Goal: Task Accomplishment & Management: Manage account settings

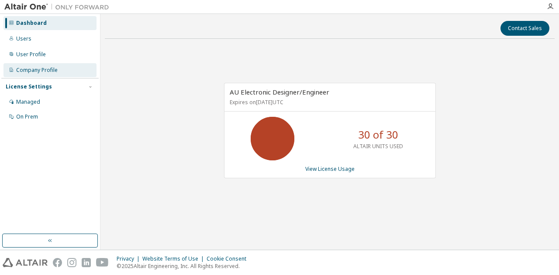
click at [38, 71] on div "Company Profile" at bounding box center [36, 70] width 41 height 7
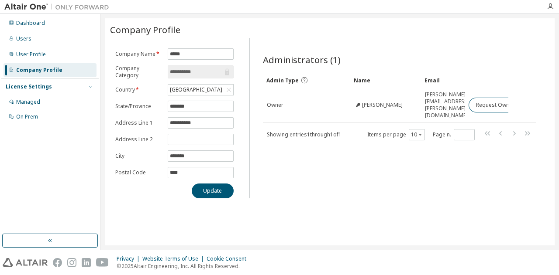
click at [89, 88] on icon "button" at bounding box center [90, 86] width 5 height 5
click at [90, 87] on icon "button" at bounding box center [90, 86] width 5 height 5
click at [35, 100] on div "Managed" at bounding box center [28, 102] width 24 height 7
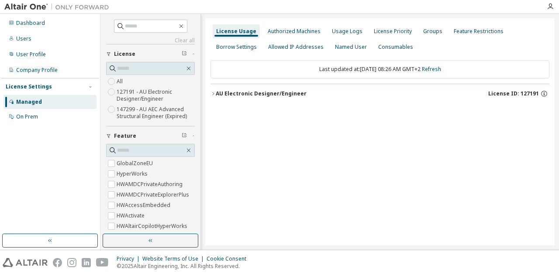
click at [216, 92] on div "AU Electronic Designer/Engineer" at bounding box center [261, 93] width 91 height 7
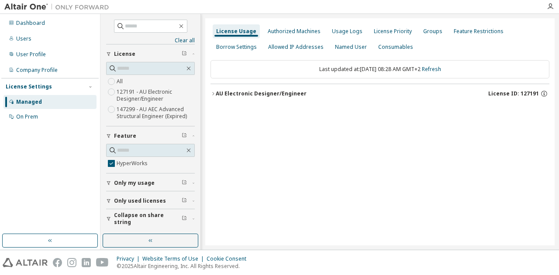
click at [217, 91] on div "AU Electronic Designer/Engineer" at bounding box center [261, 93] width 91 height 7
click at [221, 109] on icon "button" at bounding box center [220, 111] width 5 height 5
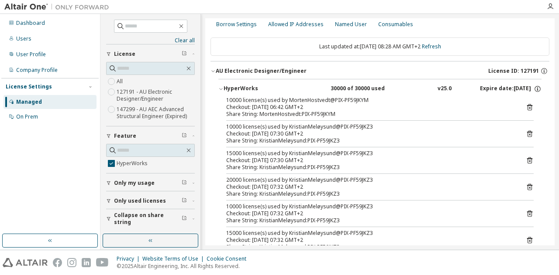
scroll to position [21, 0]
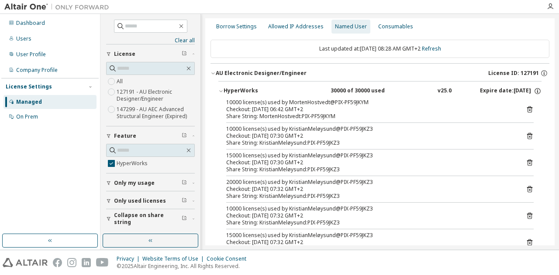
click at [347, 27] on div "Named User" at bounding box center [351, 26] width 32 height 7
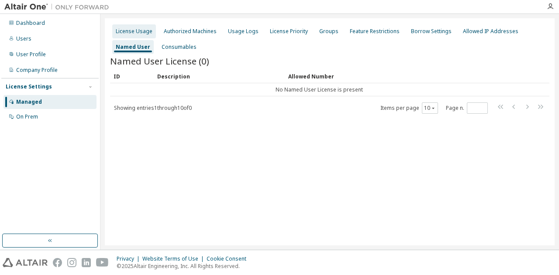
click at [137, 31] on div "License Usage" at bounding box center [134, 31] width 37 height 7
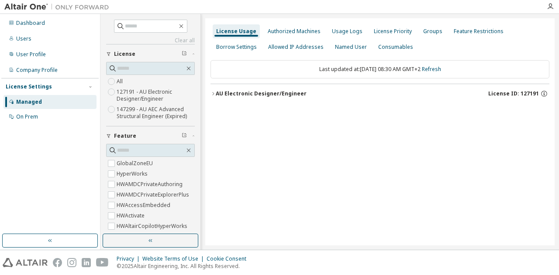
click at [214, 93] on icon "button" at bounding box center [212, 93] width 5 height 5
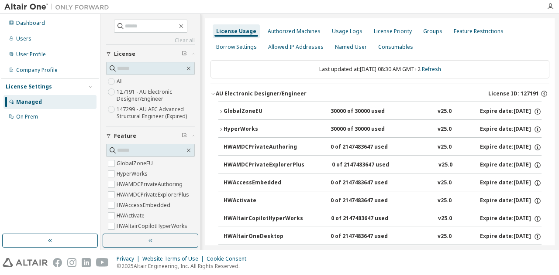
click at [221, 110] on icon "button" at bounding box center [220, 111] width 5 height 5
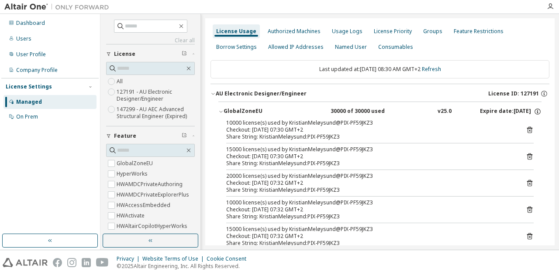
click at [377, 50] on div "Consumables" at bounding box center [396, 47] width 42 height 14
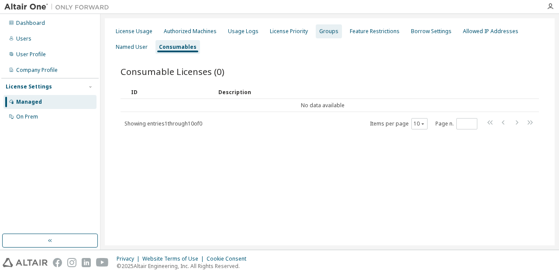
click at [319, 32] on div "Groups" at bounding box center [328, 31] width 19 height 7
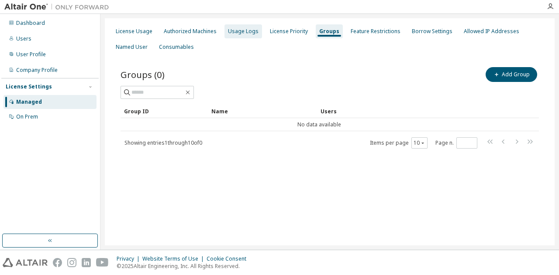
click at [246, 32] on div "Usage Logs" at bounding box center [243, 31] width 31 height 7
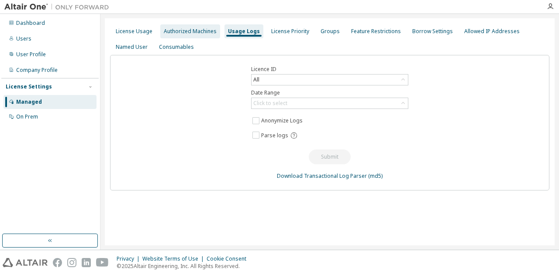
click at [172, 33] on div "Authorized Machines" at bounding box center [190, 31] width 53 height 7
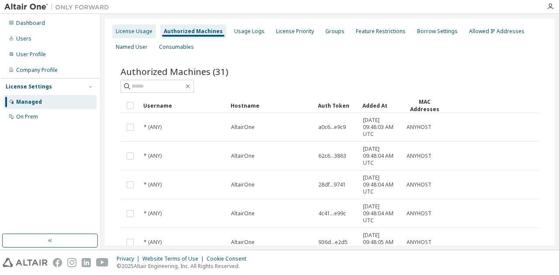
click at [134, 35] on div "License Usage" at bounding box center [134, 31] width 44 height 14
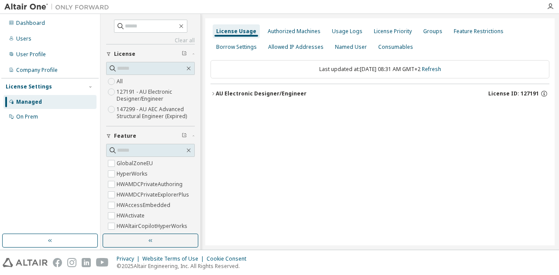
click at [210, 93] on icon "button" at bounding box center [212, 93] width 5 height 5
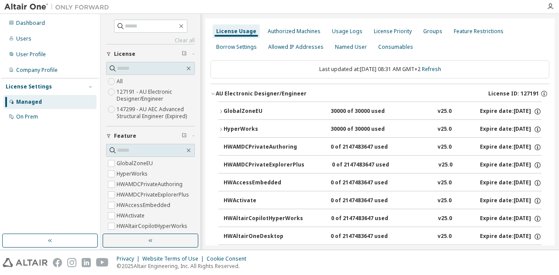
click at [221, 110] on icon "button" at bounding box center [221, 111] width 2 height 3
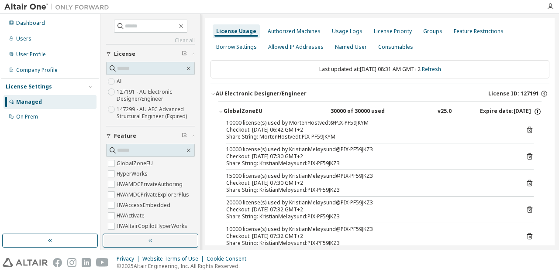
click at [535, 110] on icon "button" at bounding box center [537, 112] width 8 height 8
click at [540, 92] on icon "button" at bounding box center [544, 94] width 8 height 8
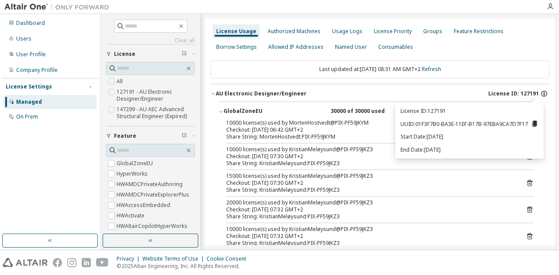
click at [540, 92] on icon "button" at bounding box center [544, 94] width 8 height 8
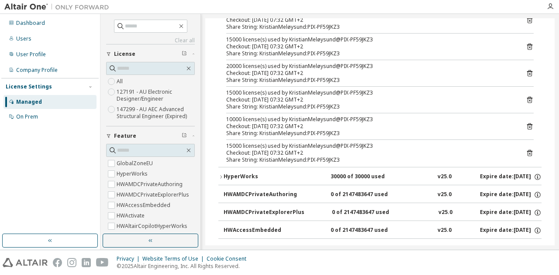
scroll to position [218, 0]
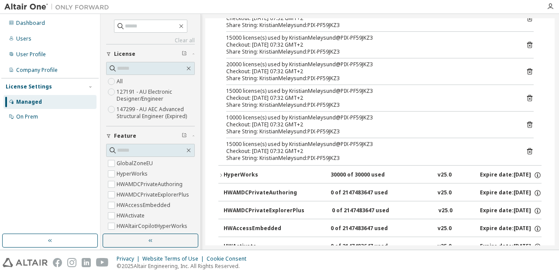
click at [220, 173] on icon "button" at bounding box center [220, 175] width 5 height 5
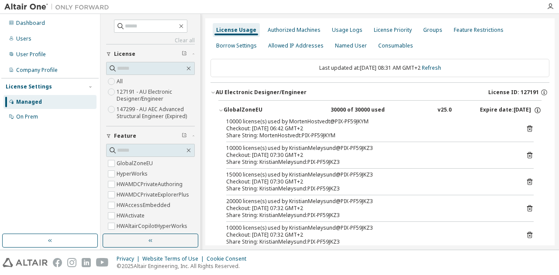
scroll to position [0, 0]
